Goal: Navigation & Orientation: Understand site structure

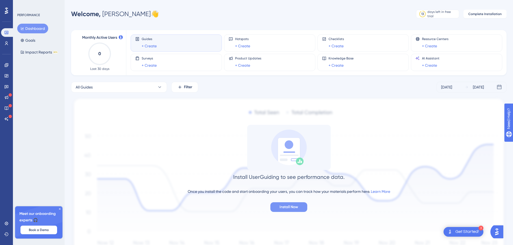
click at [285, 207] on span "Install Now" at bounding box center [288, 207] width 19 height 6
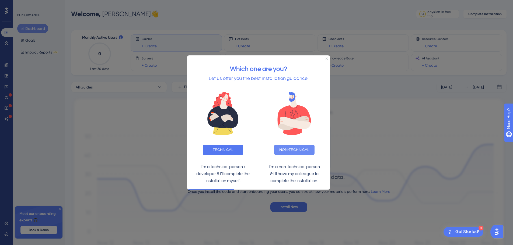
click at [297, 150] on button "NON-TECHNICAL" at bounding box center [294, 150] width 40 height 10
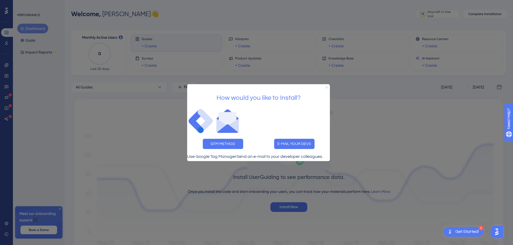
click at [326, 86] on icon "Close Preview" at bounding box center [326, 87] width 2 height 2
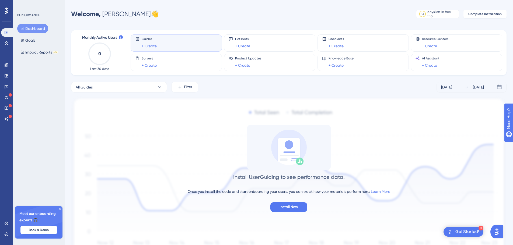
click at [383, 128] on div "Install UserGuiding to see performance data. Once you install the code and star…" at bounding box center [288, 168] width 435 height 87
click at [6, 97] on icon at bounding box center [6, 97] width 4 height 4
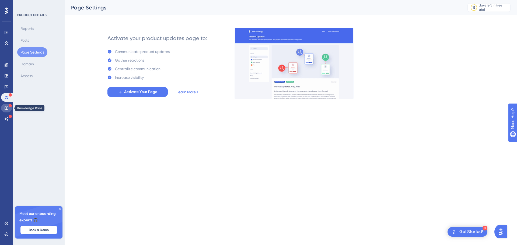
click at [6, 109] on icon at bounding box center [6, 108] width 4 height 4
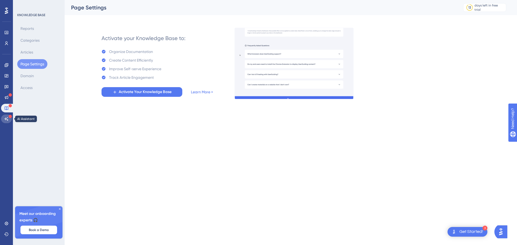
click at [6, 117] on icon at bounding box center [6, 119] width 4 height 4
